Goal: Find contact information

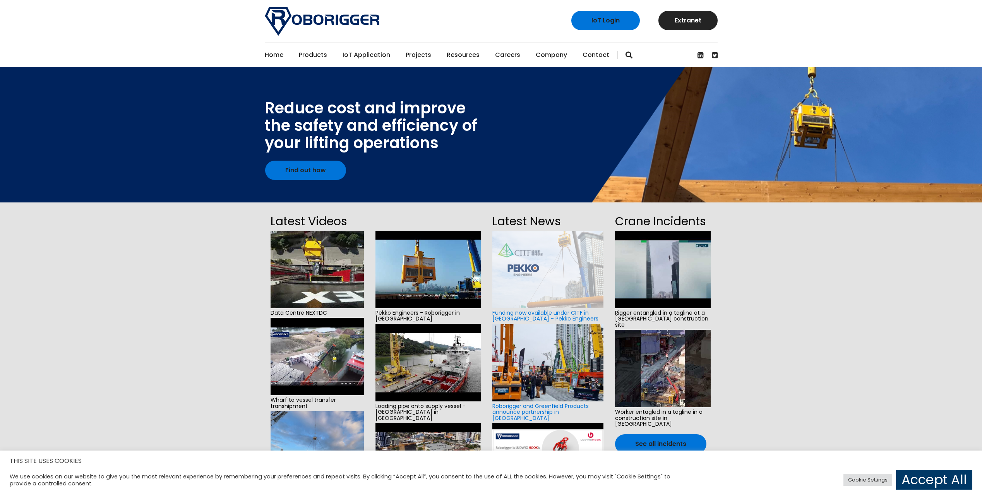
click at [588, 55] on link "Contact" at bounding box center [596, 55] width 27 height 24
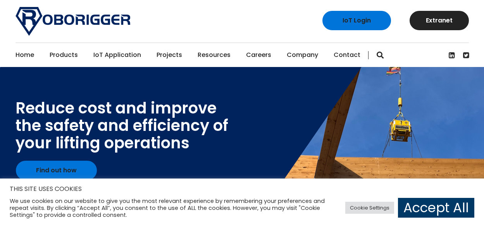
click at [335, 56] on link "Contact" at bounding box center [346, 55] width 27 height 24
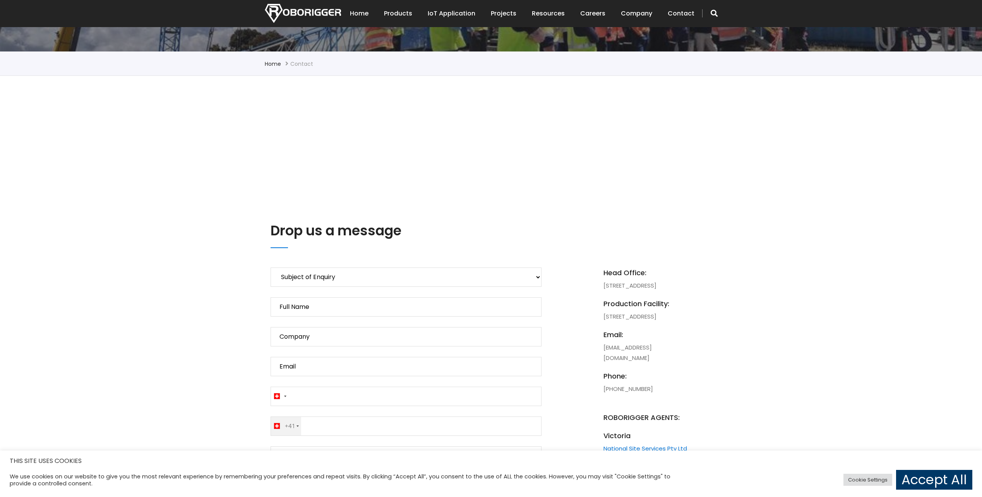
scroll to position [194, 0]
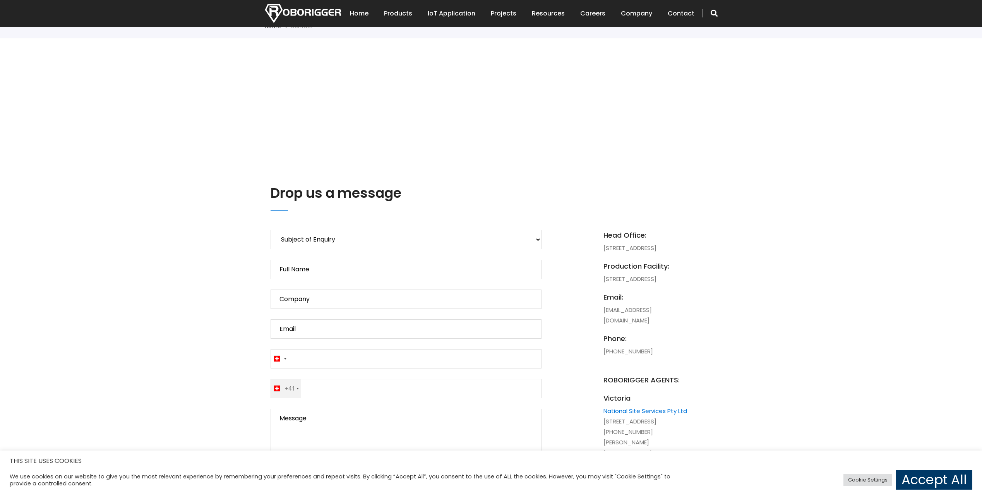
drag, startPoint x: 663, startPoint y: 258, endPoint x: 601, endPoint y: 238, distance: 64.8
copy li "Head Office: 1131 Hay Street, West Perth, 6005, WA, Australia"
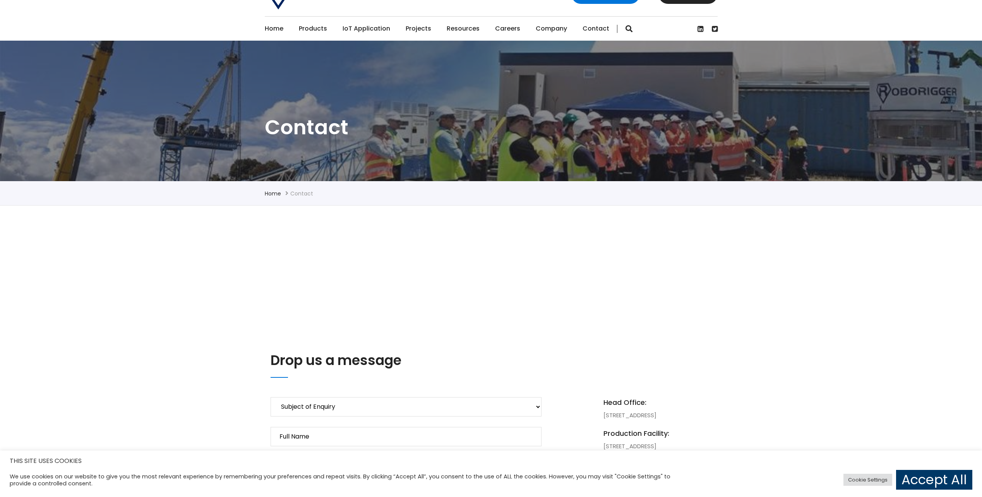
scroll to position [0, 0]
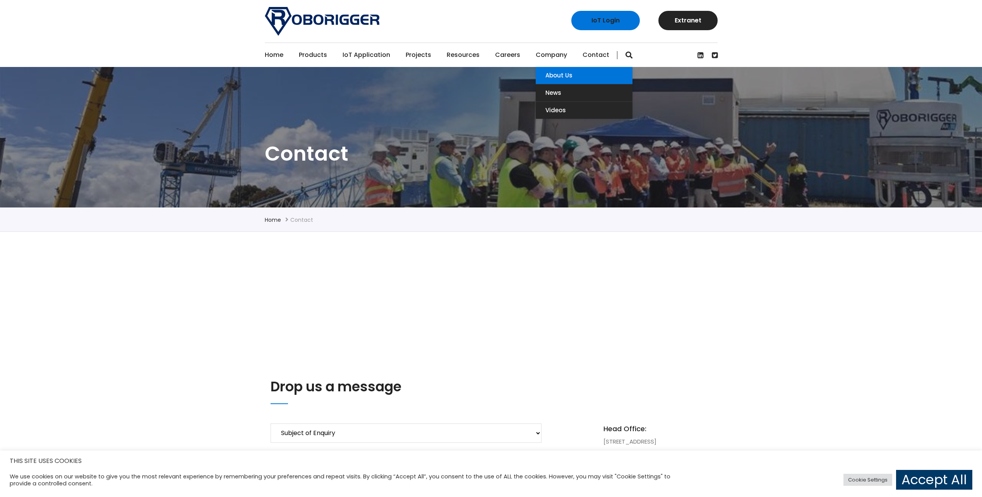
click at [483, 76] on link "About Us" at bounding box center [584, 75] width 97 height 17
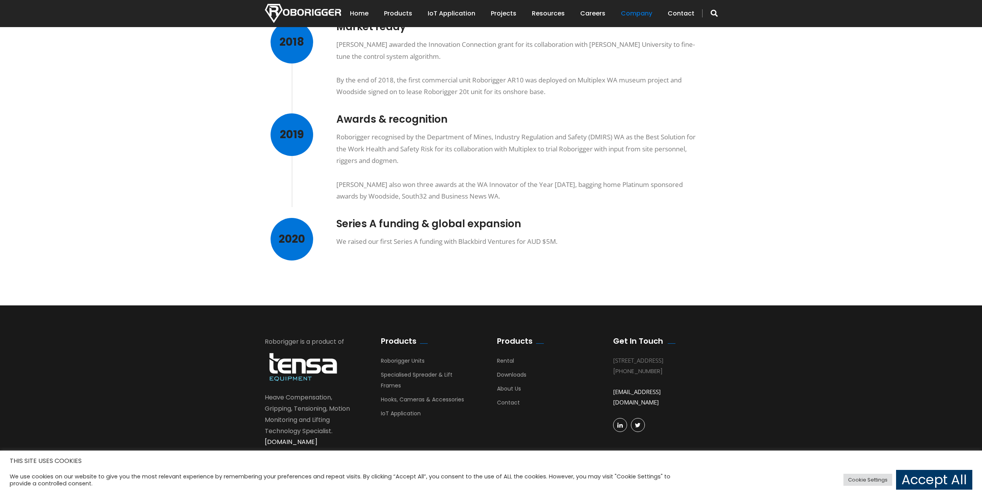
scroll to position [543, 0]
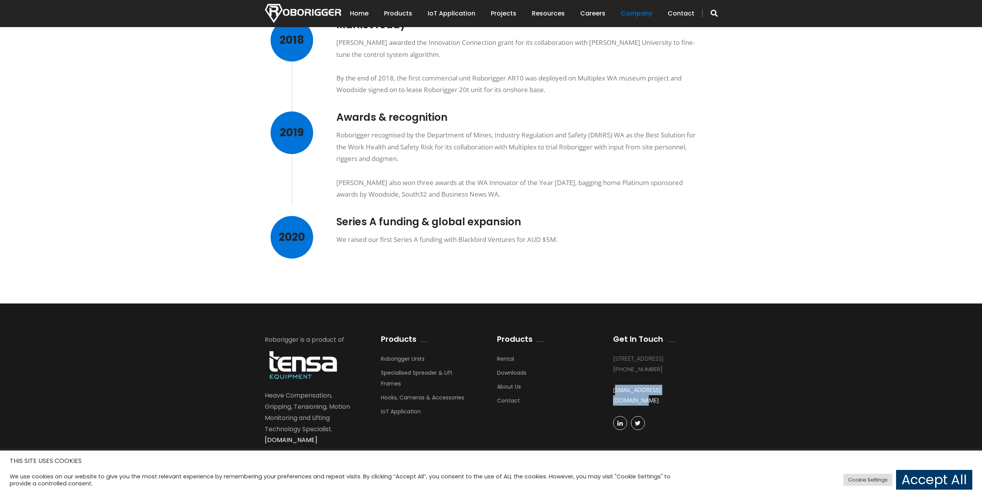
drag, startPoint x: 695, startPoint y: 401, endPoint x: 612, endPoint y: 397, distance: 82.6
click at [612, 397] on div "Get In Touch 1131 Hay St, West Perth, 6005 WA Australia +61 8 9488 4500 busdev@…" at bounding box center [665, 387] width 116 height 107
copy link "[EMAIL_ADDRESS][DOMAIN_NAME]"
drag, startPoint x: 669, startPoint y: 377, endPoint x: 614, endPoint y: 379, distance: 55.0
click at [614, 374] on div "[PHONE_NUMBER]" at bounding box center [659, 369] width 93 height 10
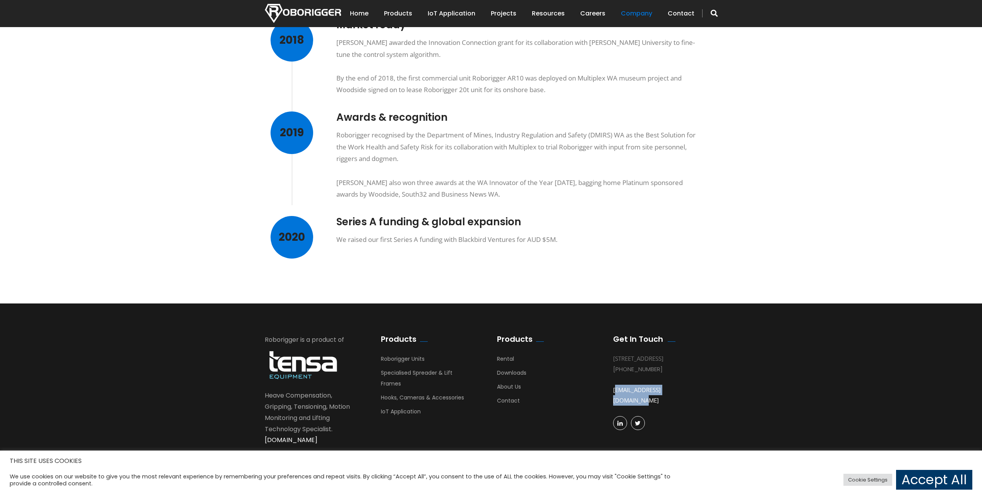
copy div "[PHONE_NUMBER]"
drag, startPoint x: 362, startPoint y: 441, endPoint x: 264, endPoint y: 441, distance: 98.7
click at [264, 441] on div "Roborigger is a product of Heave Compensation, Gripping, Tensioning, Motion Mon…" at bounding box center [317, 395] width 116 height 123
copy link "[DOMAIN_NAME]"
click at [326, 14] on img at bounding box center [303, 13] width 76 height 19
